Goal: Information Seeking & Learning: Learn about a topic

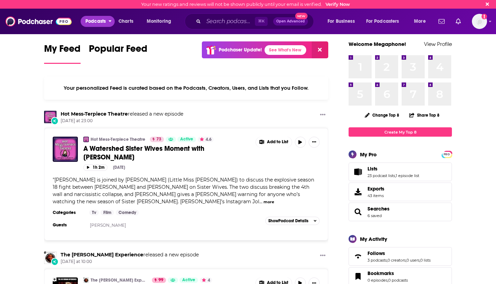
click at [96, 22] on span "Podcasts" at bounding box center [95, 22] width 20 height 10
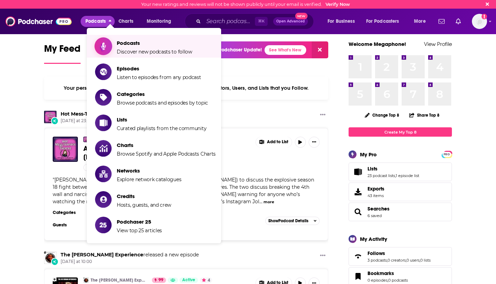
click at [133, 48] on span "Podcasts Discover new podcasts to follow" at bounding box center [154, 46] width 75 height 17
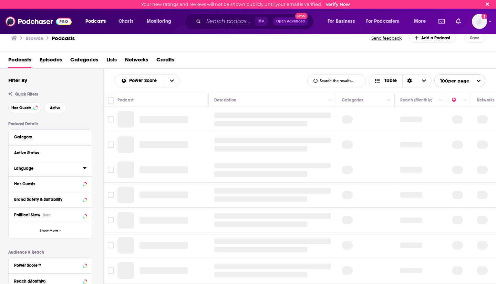
scroll to position [122, 0]
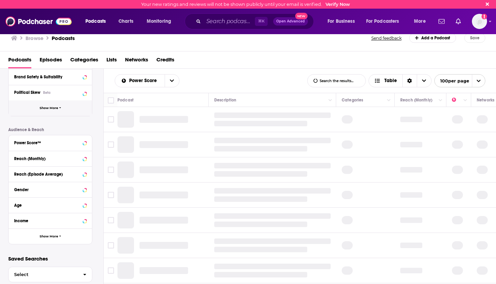
click at [55, 109] on span "Show More" at bounding box center [49, 108] width 19 height 4
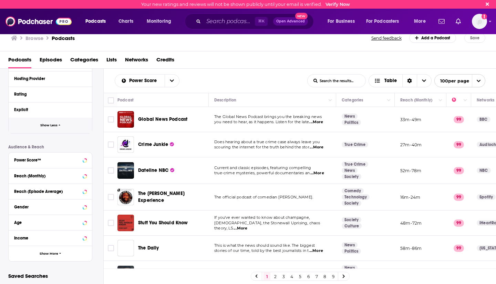
scroll to position [245, 0]
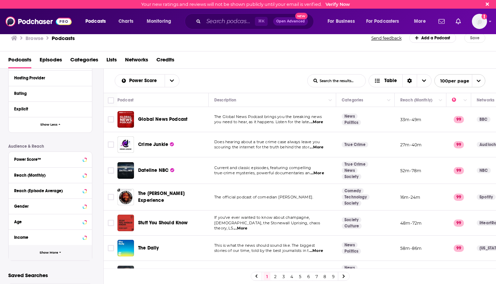
click at [53, 250] on button "Show More" at bounding box center [50, 253] width 83 height 16
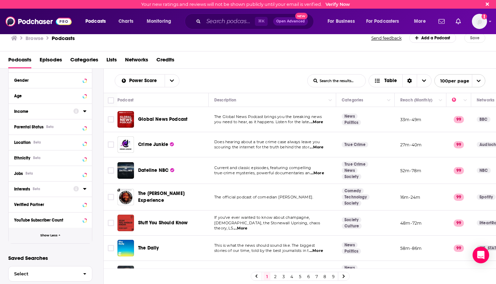
scroll to position [376, 0]
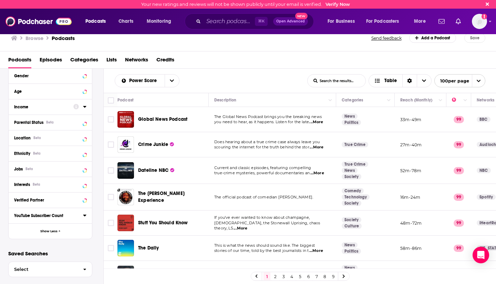
click at [82, 217] on button "YouTube Subscriber Count" at bounding box center [48, 214] width 69 height 9
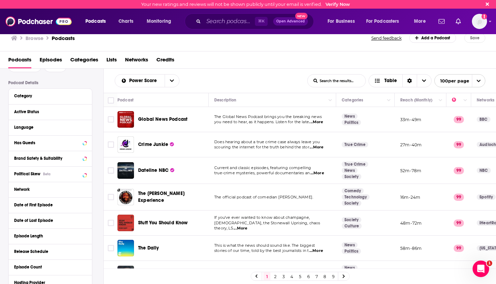
scroll to position [0, 0]
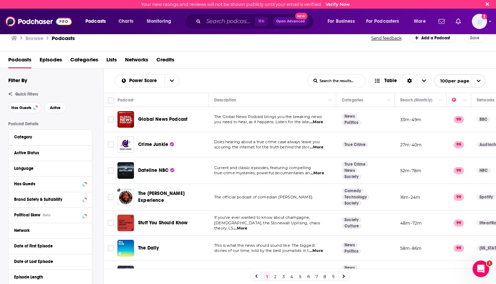
click at [246, 74] on div "Power Score List Search Input Search the results... Table" at bounding box center [211, 80] width 193 height 13
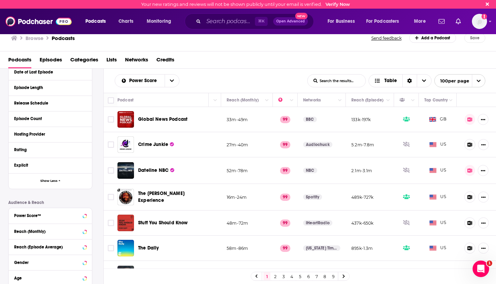
scroll to position [189, 0]
click at [32, 186] on button "Show Less" at bounding box center [50, 181] width 83 height 16
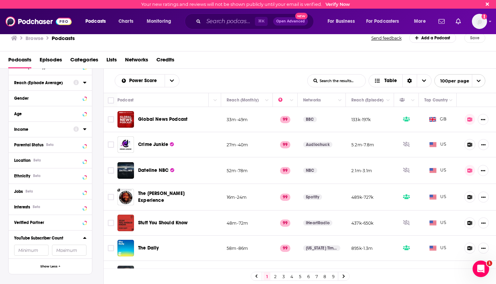
scroll to position [256, 0]
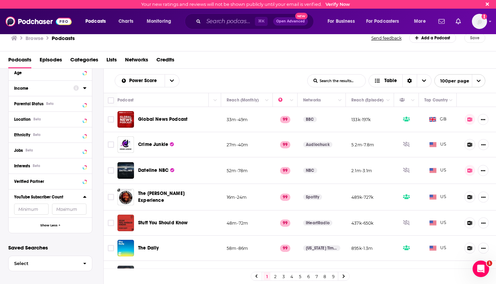
click at [42, 204] on input "number" at bounding box center [31, 208] width 34 height 11
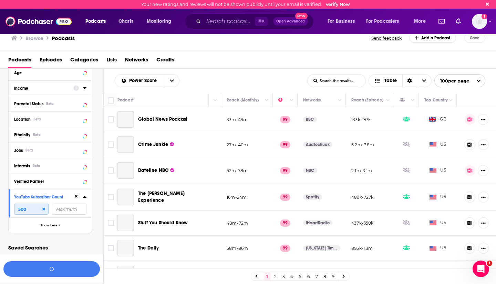
type input "5000"
click at [39, 208] on input "5000" at bounding box center [31, 208] width 34 height 11
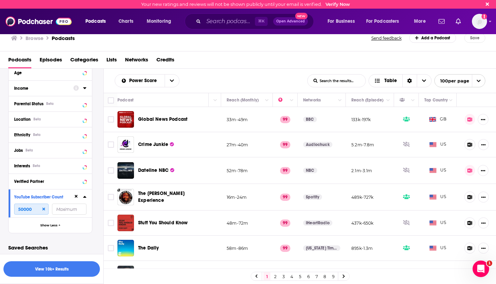
type input "50000"
click at [78, 240] on div "Filters 1 Quick Filters Has Guests Active Podcast Details Category Active Statu…" at bounding box center [55, 33] width 95 height 422
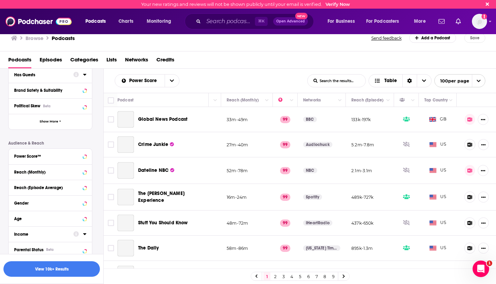
scroll to position [0, 0]
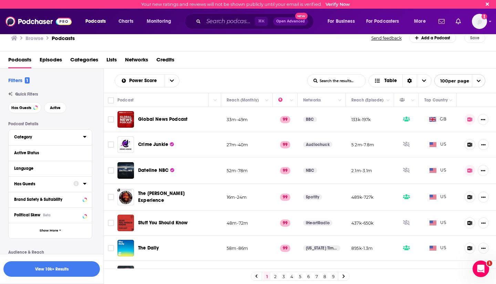
click at [46, 136] on div "Category" at bounding box center [46, 136] width 64 height 5
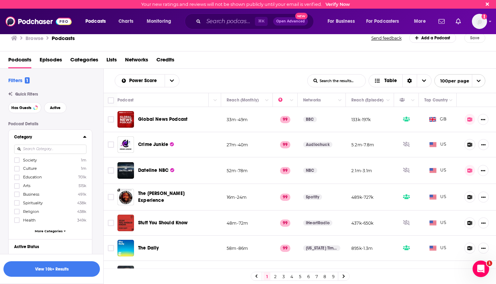
click at [42, 150] on input at bounding box center [50, 148] width 72 height 9
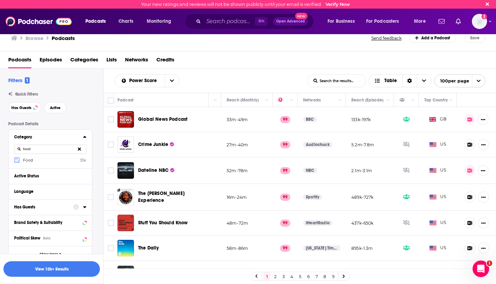
type input "food"
click at [17, 161] on icon at bounding box center [17, 159] width 4 height 3
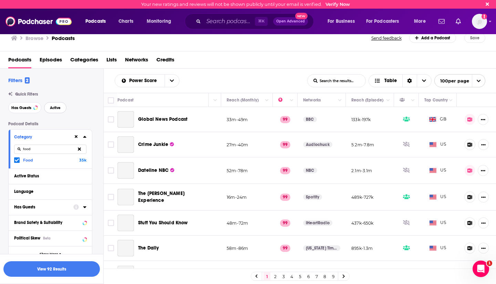
click at [52, 106] on span "Active" at bounding box center [55, 108] width 11 height 4
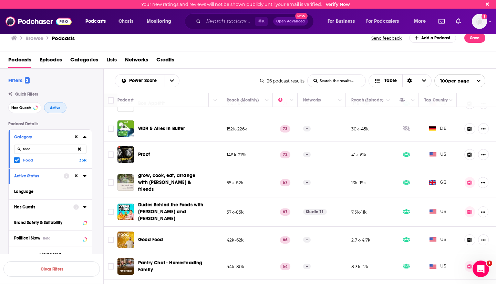
scroll to position [0, 174]
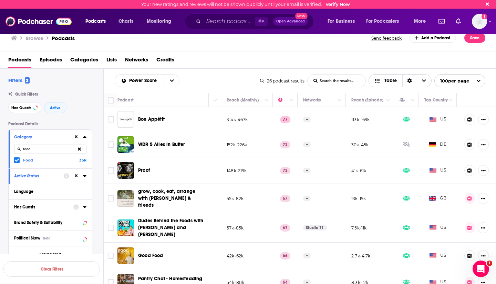
click at [406, 82] on div "Sort Direction" at bounding box center [409, 80] width 14 height 12
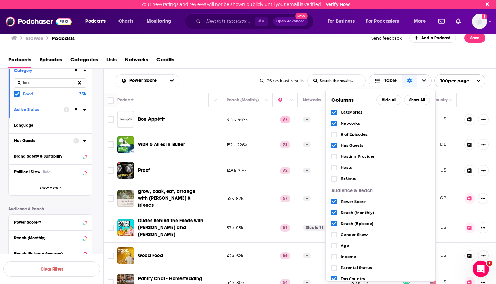
scroll to position [73, 0]
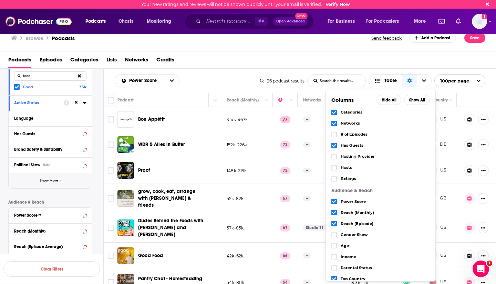
click at [52, 181] on span "Show More" at bounding box center [49, 180] width 19 height 4
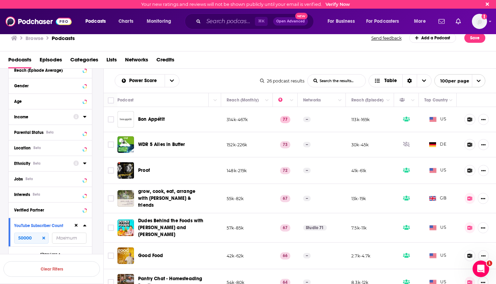
scroll to position [419, 0]
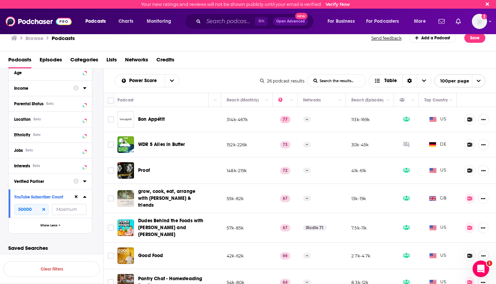
click at [70, 244] on p "Saved Searches" at bounding box center [50, 247] width 84 height 7
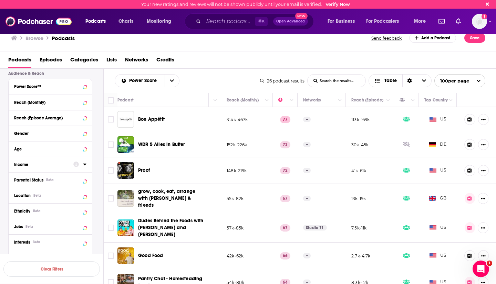
scroll to position [303, 0]
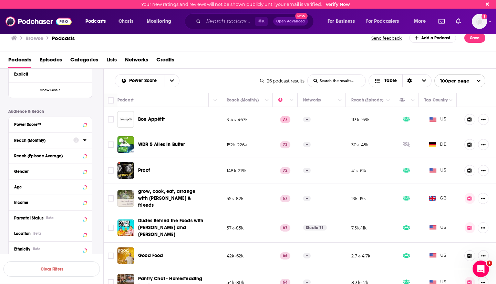
click at [43, 143] on div "Reach (Monthly)" at bounding box center [41, 140] width 55 height 5
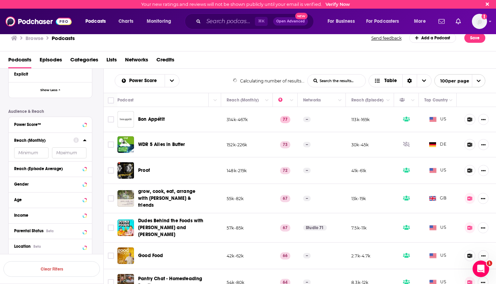
click at [35, 154] on input "number" at bounding box center [31, 152] width 34 height 11
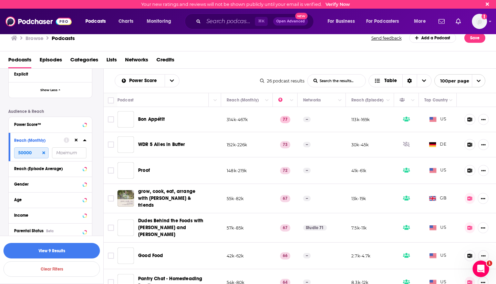
type input "50000"
click at [82, 156] on input "number" at bounding box center [69, 152] width 34 height 11
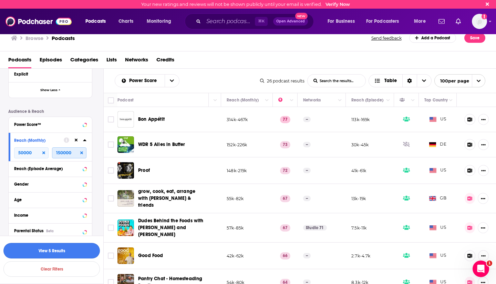
type input "150000"
click at [76, 244] on button "View 5 Results" at bounding box center [51, 251] width 96 height 16
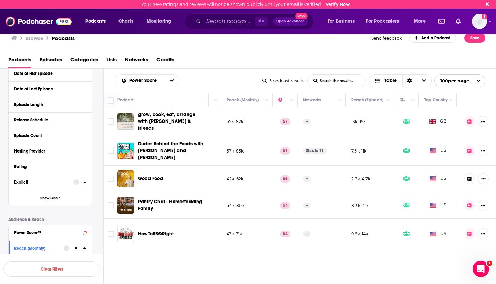
scroll to position [199, 0]
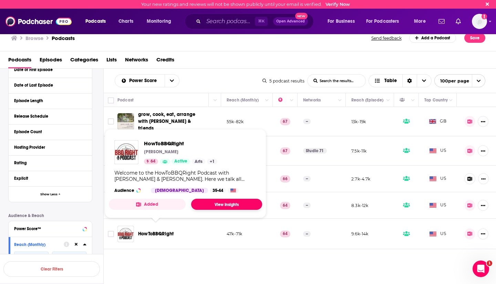
click at [228, 206] on link "View Insights" at bounding box center [226, 203] width 71 height 11
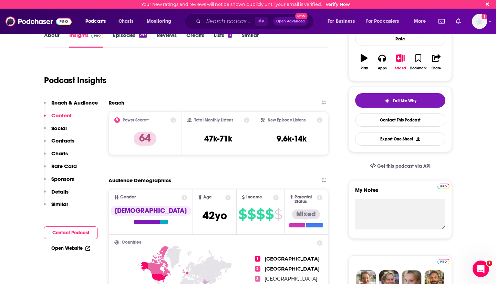
scroll to position [98, 0]
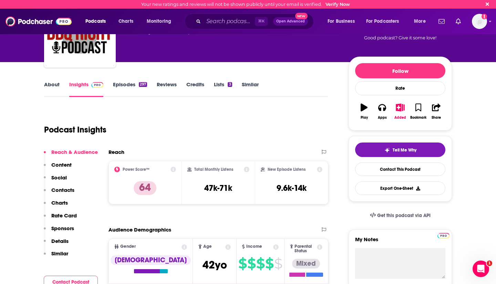
scroll to position [17, 0]
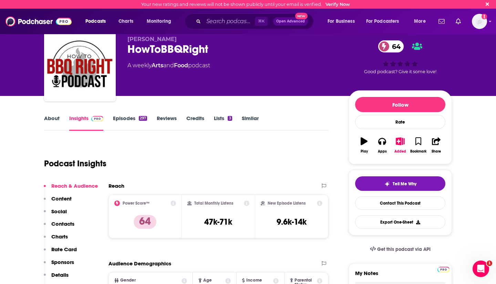
click at [245, 148] on div "Podcast Insights" at bounding box center [183, 159] width 279 height 35
click at [126, 118] on link "Episodes 297" at bounding box center [130, 123] width 34 height 16
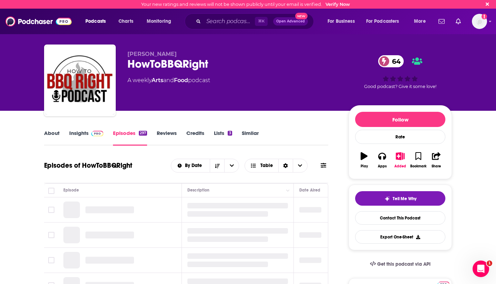
scroll to position [83, 0]
